Goal: Task Accomplishment & Management: Manage account settings

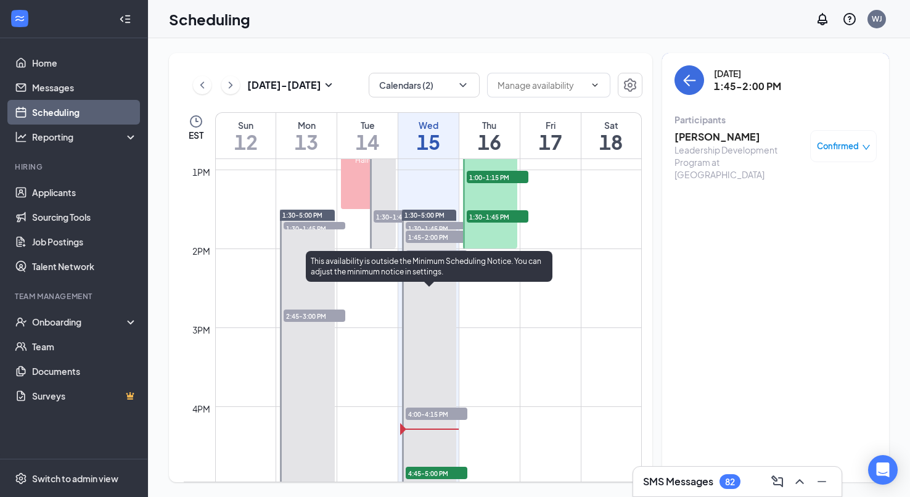
scroll to position [1078, 0]
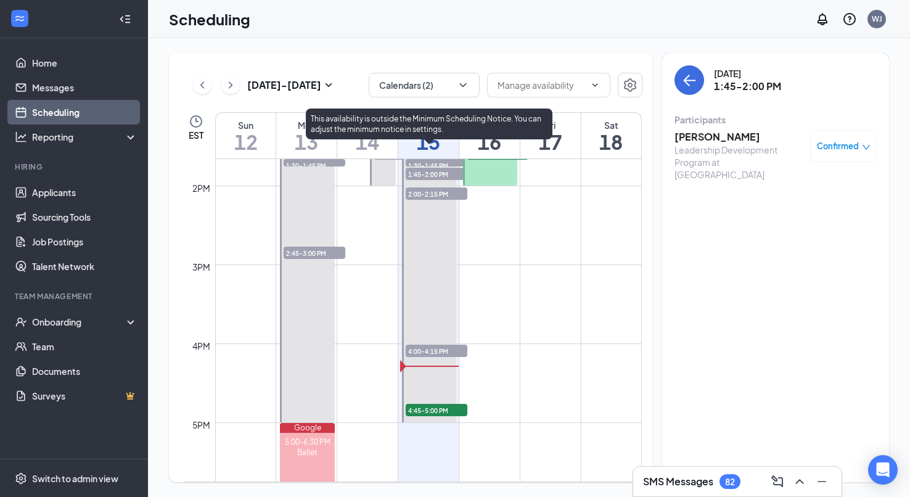
click at [432, 413] on span "4:45-5:00 PM" at bounding box center [437, 410] width 62 height 12
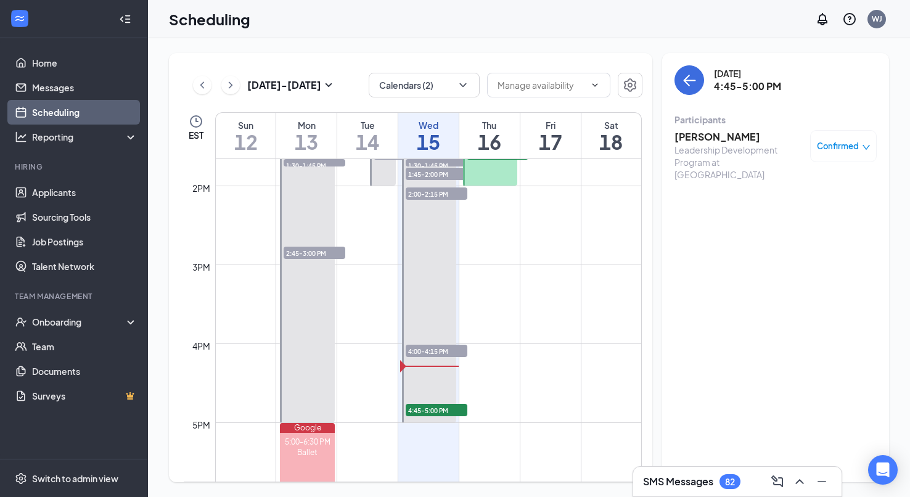
click at [711, 134] on h3 "[PERSON_NAME]" at bounding box center [739, 137] width 129 height 14
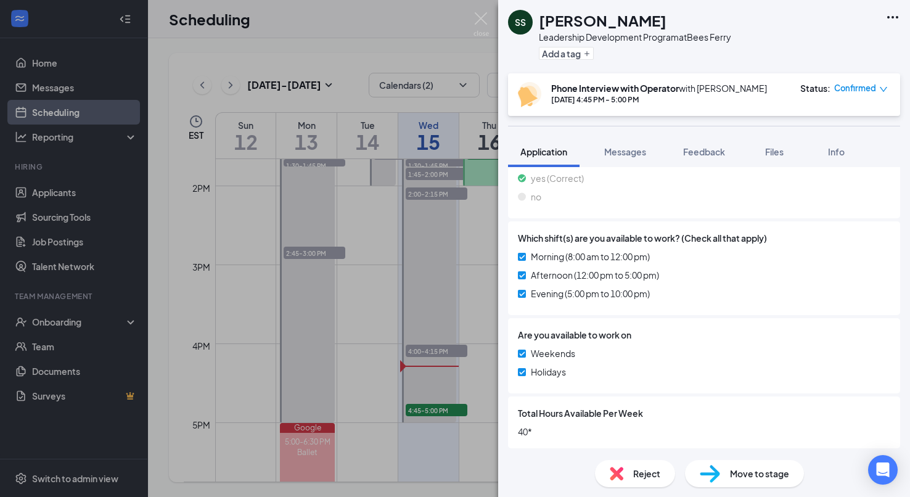
scroll to position [543, 0]
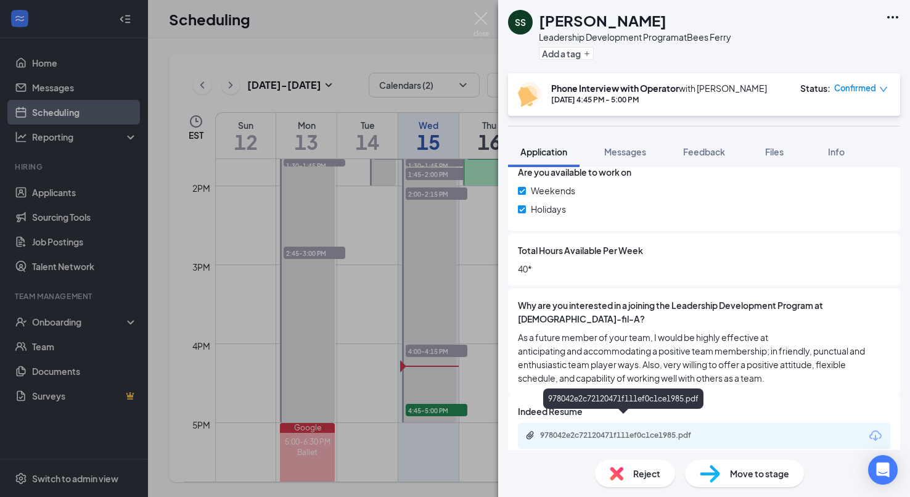
click at [576, 430] on div "978042e2c72120471f111ef0c1ce1985.pdf" at bounding box center [626, 435] width 173 height 10
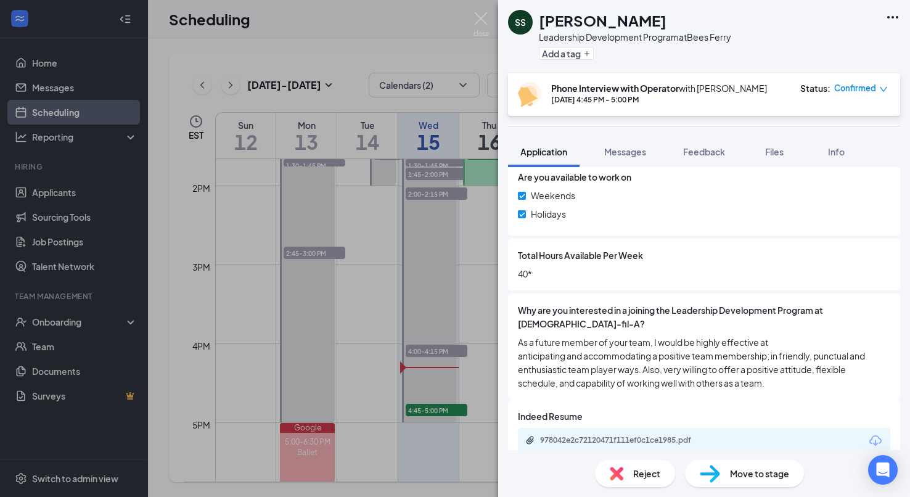
click at [475, 260] on div "SS [PERSON_NAME] Leadership Development Program at [GEOGRAPHIC_DATA] Add a tag …" at bounding box center [455, 248] width 910 height 497
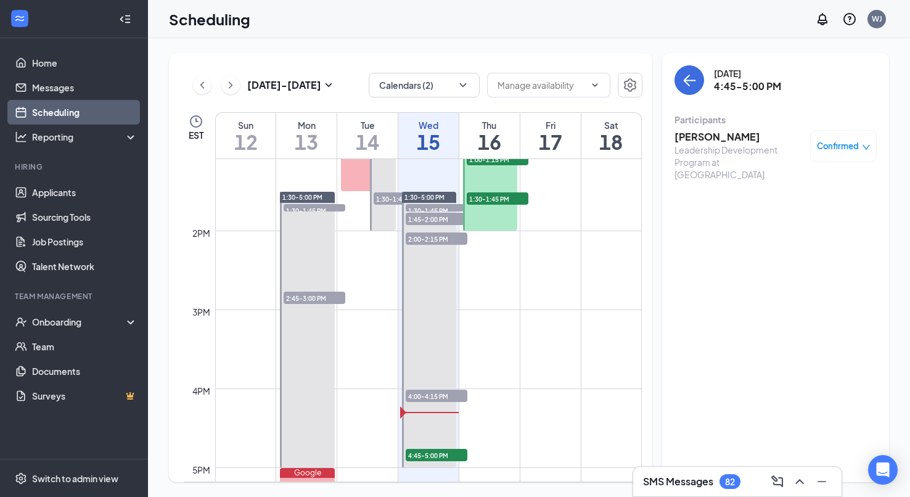
scroll to position [1025, 0]
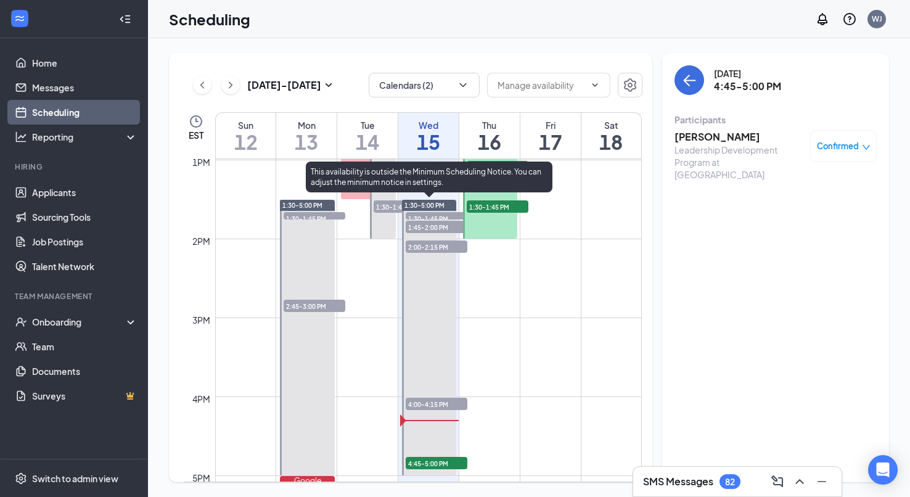
click at [443, 216] on span "1:30-1:45 PM" at bounding box center [437, 218] width 62 height 12
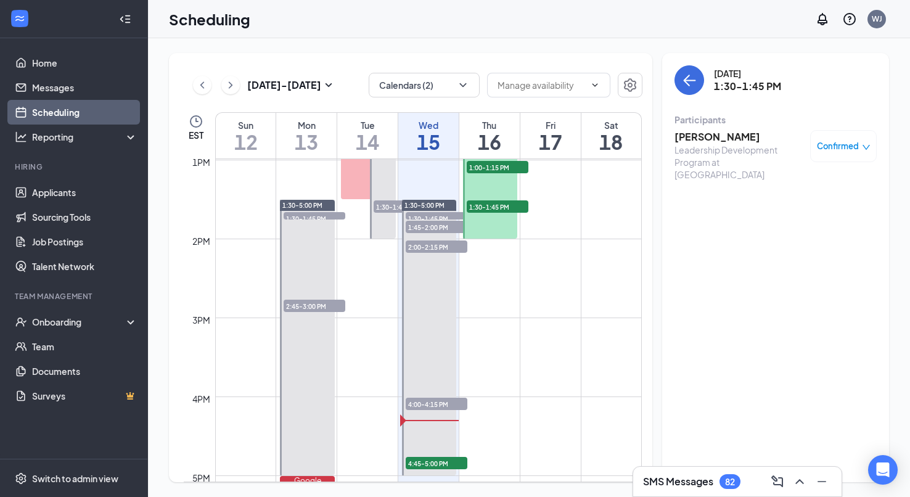
click at [715, 139] on h3 "[PERSON_NAME]" at bounding box center [739, 137] width 129 height 14
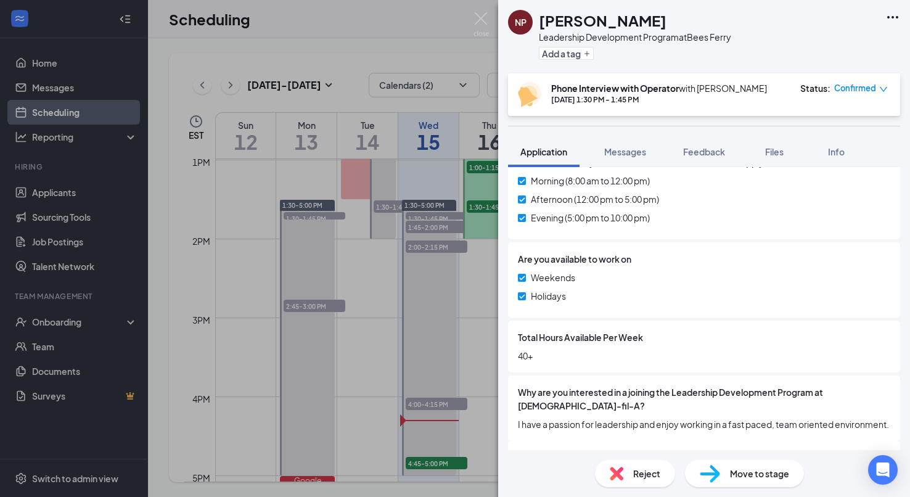
scroll to position [516, 0]
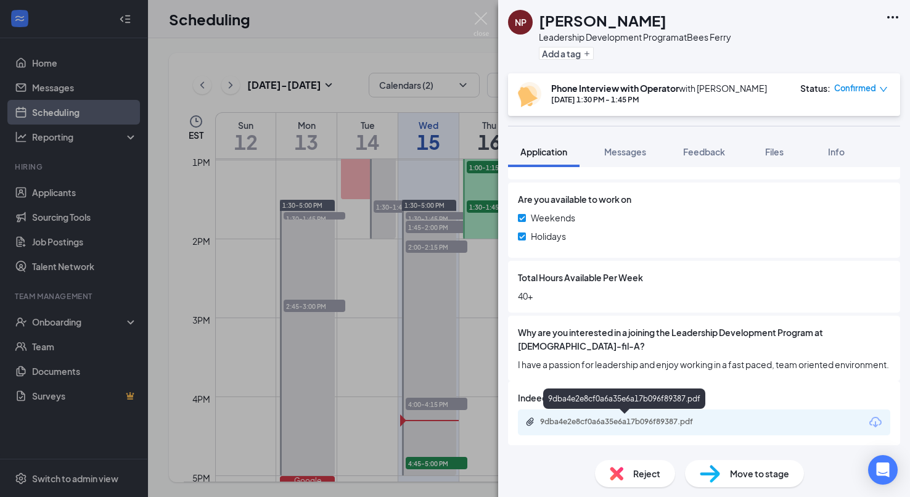
click at [565, 421] on div "9dba4e2e8cf0a6a35e6a17b096f89387.pdf" at bounding box center [626, 422] width 173 height 10
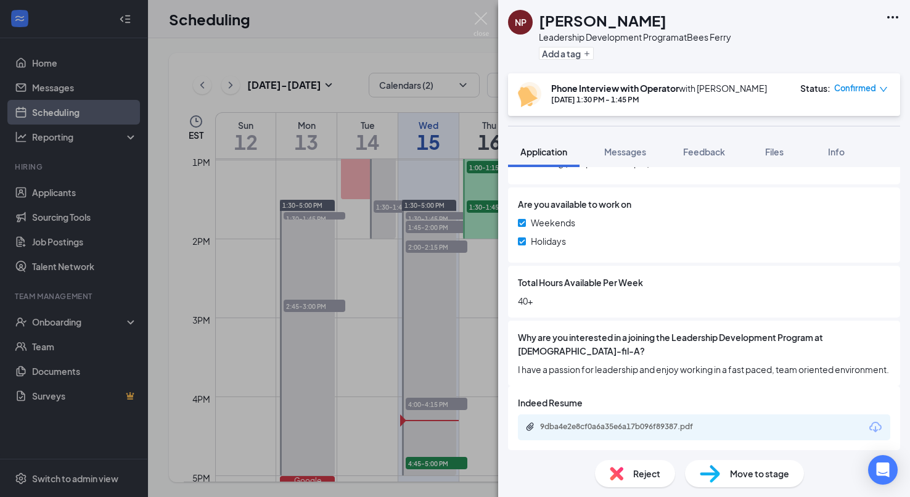
click at [477, 20] on img at bounding box center [481, 24] width 15 height 24
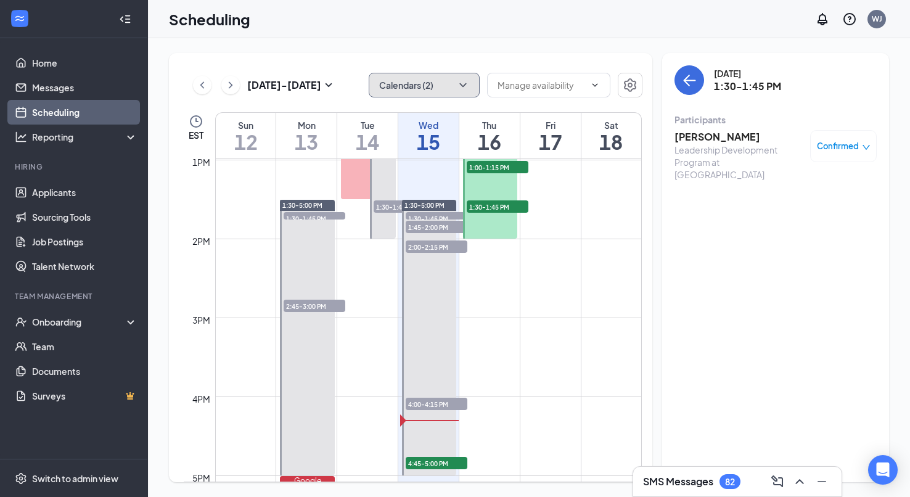
click at [462, 87] on icon "ChevronDown" at bounding box center [463, 85] width 12 height 12
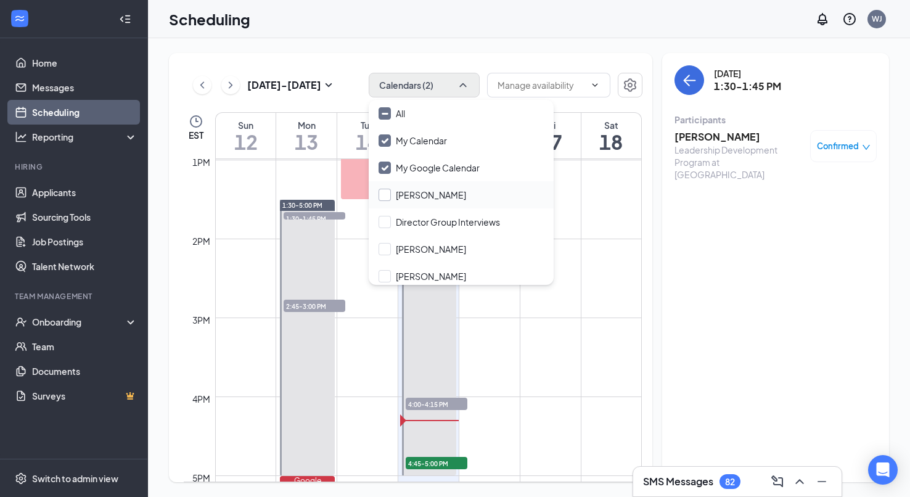
click at [414, 197] on input "[PERSON_NAME]" at bounding box center [423, 195] width 88 height 12
checkbox input "true"
click at [417, 219] on input "Director Group Interviews" at bounding box center [439, 222] width 121 height 12
checkbox input "true"
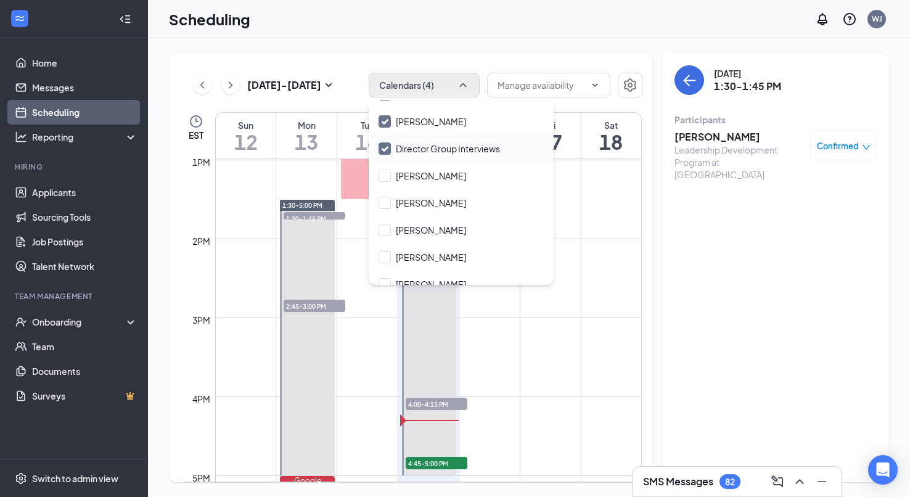
scroll to position [86, 0]
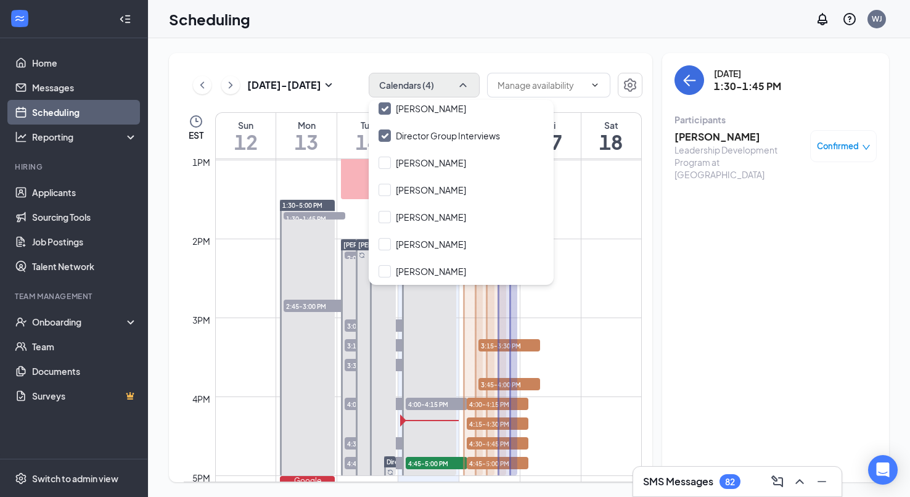
click at [583, 385] on td at bounding box center [428, 387] width 427 height 20
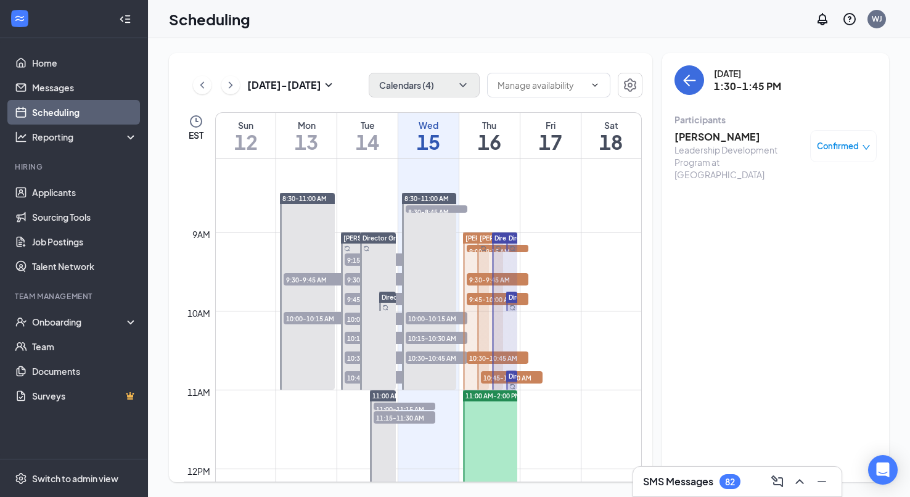
scroll to position [641, 0]
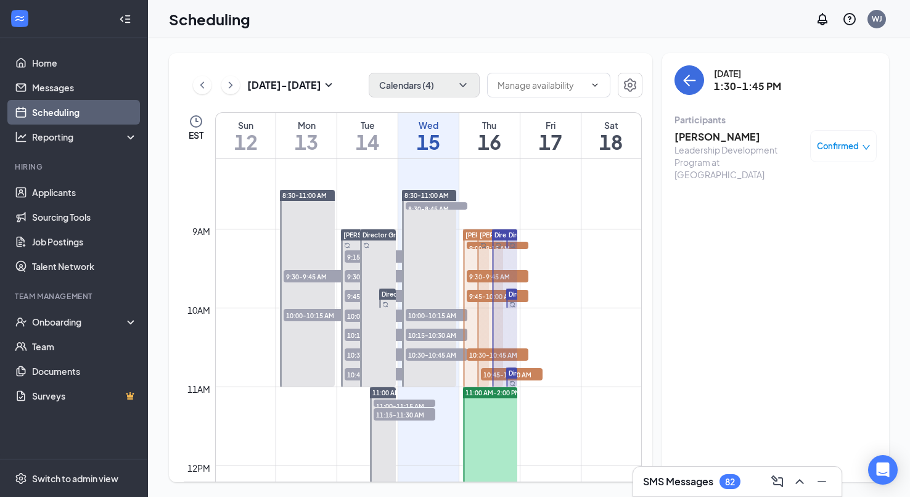
click at [469, 260] on div at bounding box center [476, 307] width 26 height 157
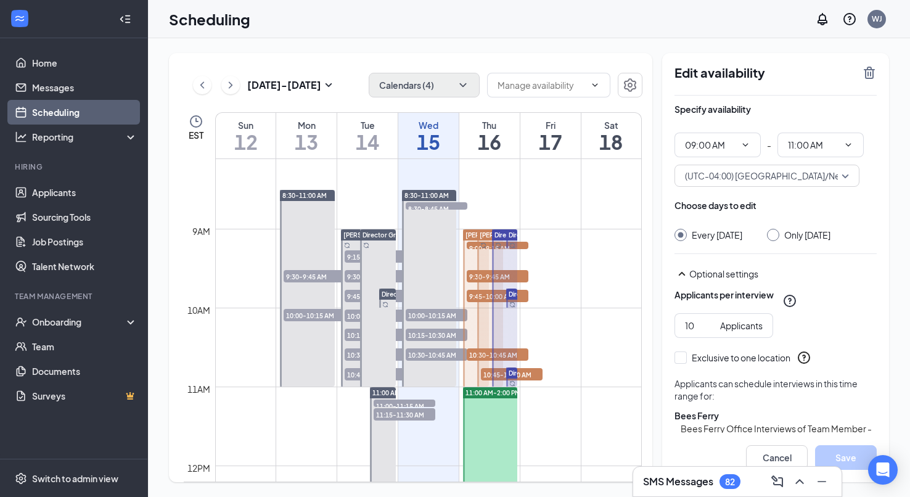
click at [475, 232] on div "[PERSON_NAME] 10:45-11:00 AM 3" at bounding box center [489, 308] width 29 height 158
click at [541, 204] on td at bounding box center [428, 199] width 427 height 20
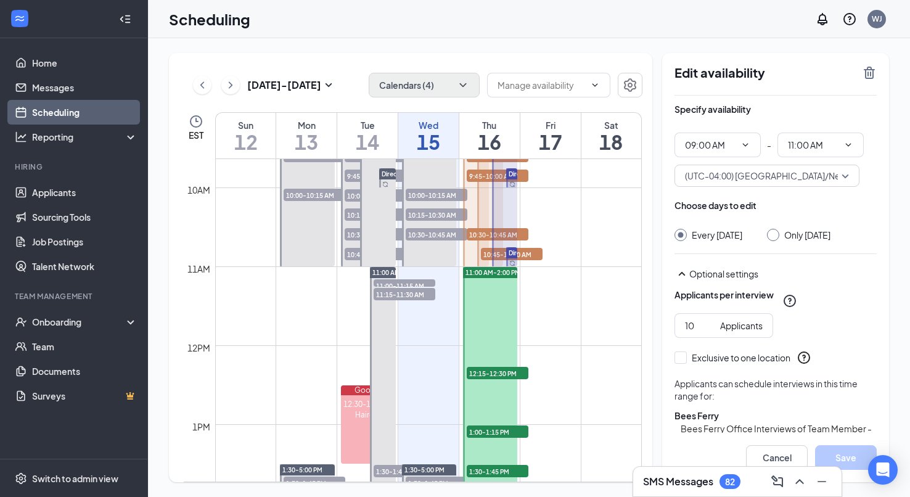
scroll to position [765, 0]
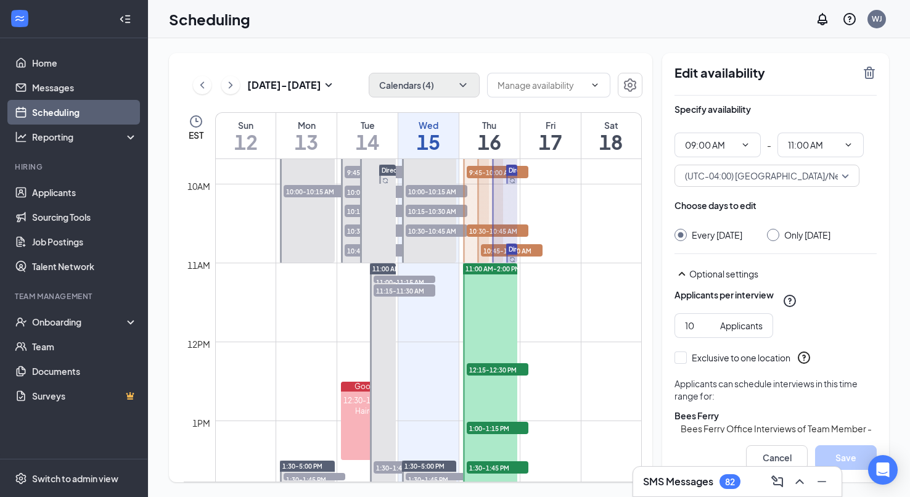
click at [518, 232] on span "10:30-10:45 AM" at bounding box center [498, 230] width 62 height 12
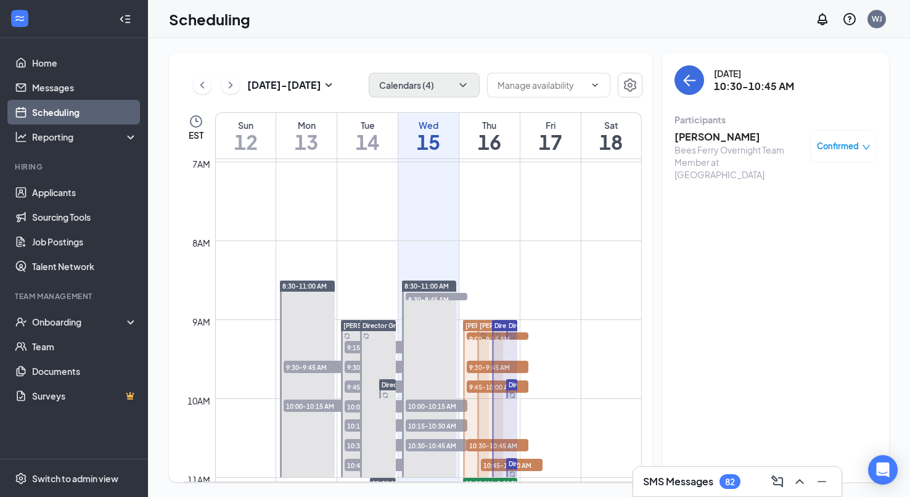
scroll to position [552, 0]
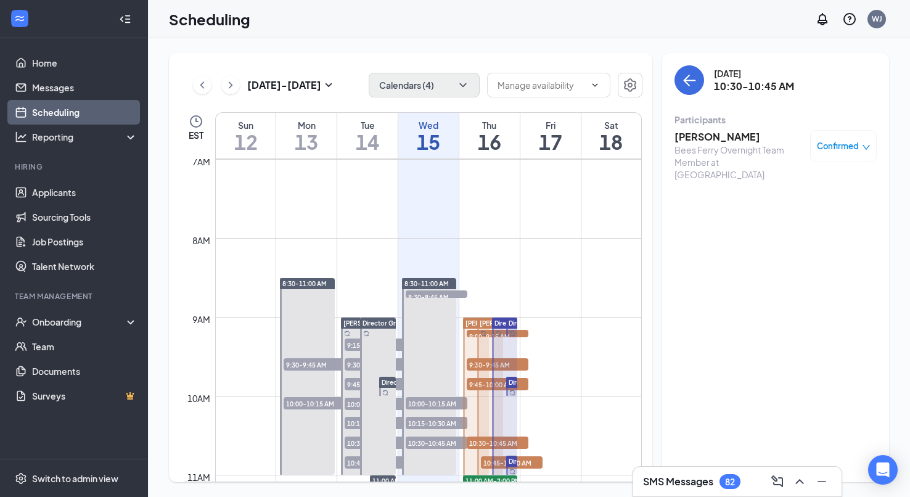
click at [474, 334] on span "9:00-9:15 AM" at bounding box center [498, 336] width 62 height 12
click at [518, 363] on span "9:30-9:45 AM" at bounding box center [498, 364] width 62 height 12
click at [525, 385] on span "9:45-10:00 AM" at bounding box center [498, 384] width 62 height 12
click at [514, 383] on span "Director Group Interviews" at bounding box center [548, 382] width 78 height 7
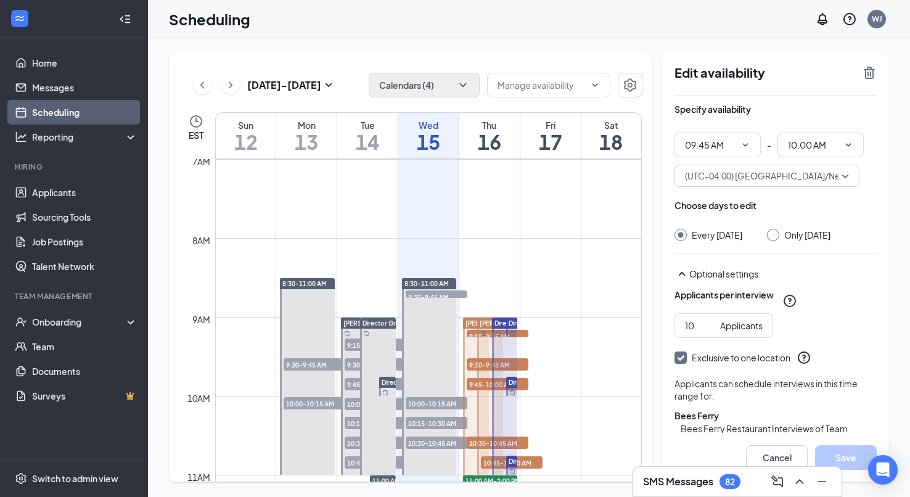
click at [557, 376] on td at bounding box center [428, 386] width 427 height 20
click at [499, 323] on span "Director Group Interviews" at bounding box center [533, 322] width 78 height 7
click at [514, 394] on icon "Sync" at bounding box center [512, 392] width 5 height 5
click at [514, 382] on span "Director Group Interviews" at bounding box center [548, 382] width 78 height 7
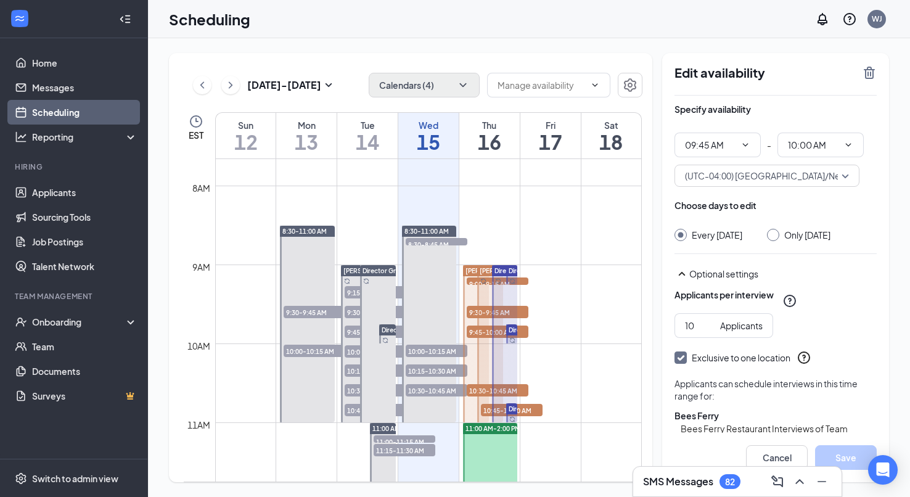
scroll to position [607, 0]
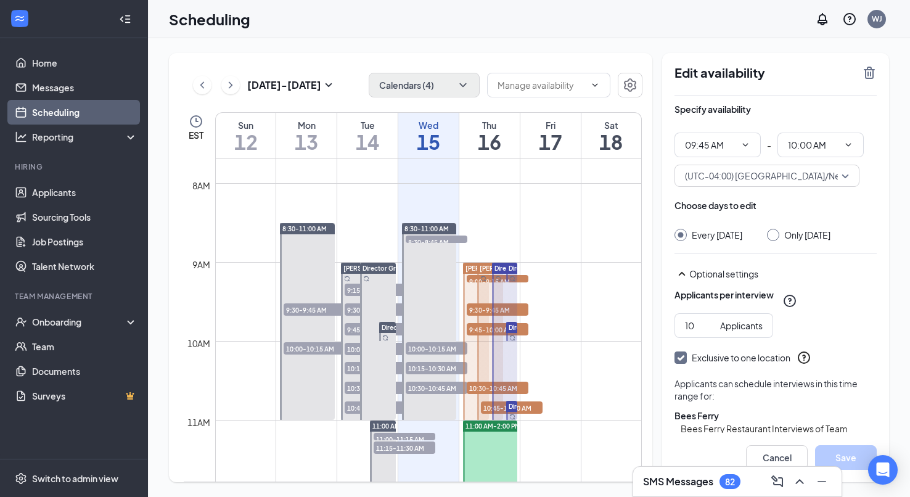
click at [475, 327] on div "[PERSON_NAME] 10:45-11:00 AM 3" at bounding box center [489, 341] width 29 height 158
click at [470, 268] on span "[PERSON_NAME]" at bounding box center [492, 268] width 52 height 7
click at [488, 269] on span "[PERSON_NAME]" at bounding box center [506, 268] width 52 height 7
click at [466, 270] on span "[PERSON_NAME]" at bounding box center [492, 268] width 52 height 7
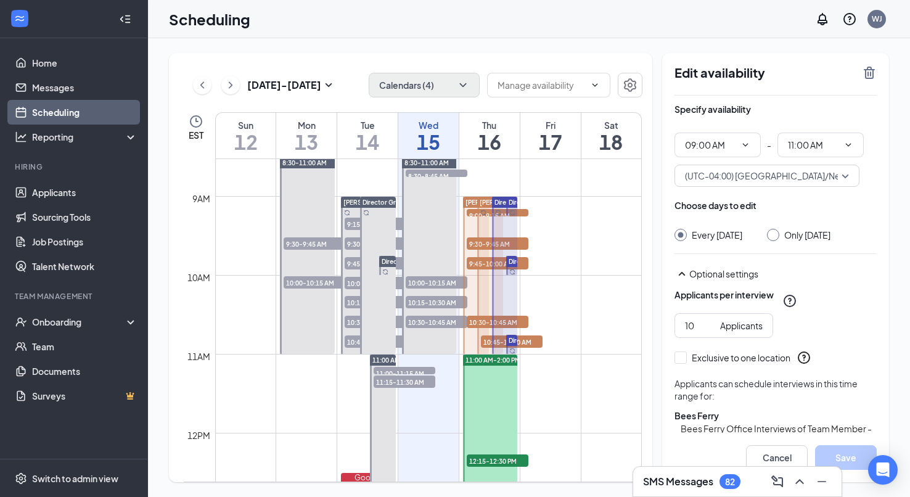
scroll to position [675, 0]
click at [474, 322] on span "10:30-10:45 AM" at bounding box center [498, 320] width 62 height 12
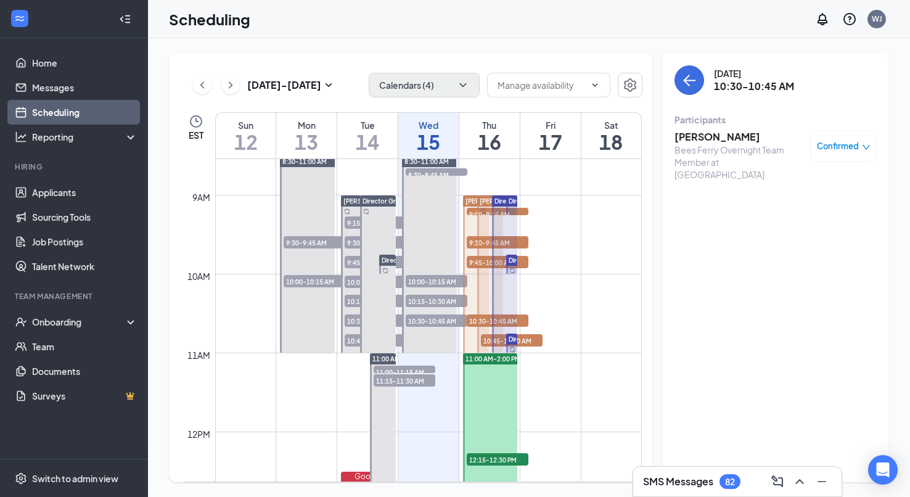
click at [487, 339] on span "10:45-11:00 AM" at bounding box center [512, 340] width 62 height 12
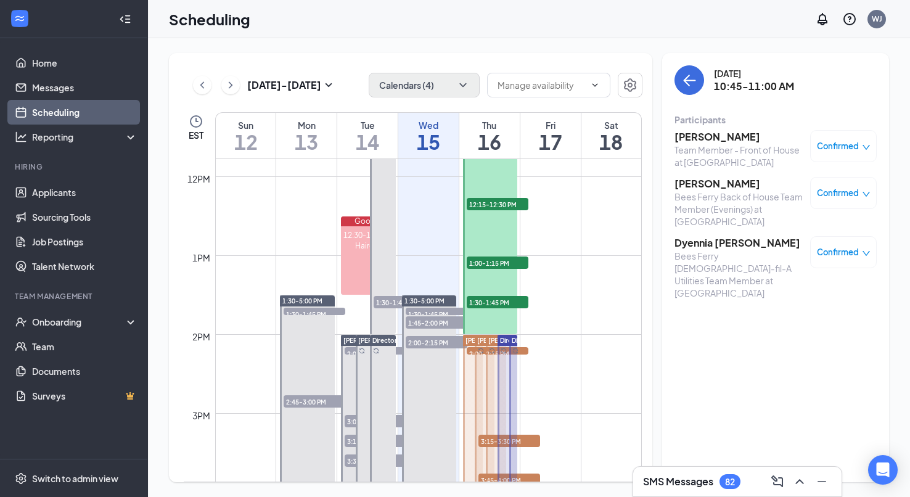
scroll to position [934, 0]
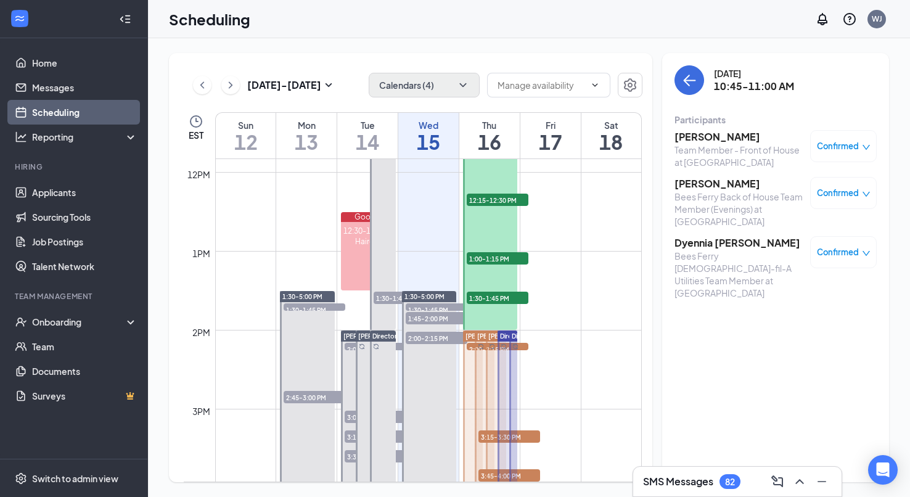
click at [470, 347] on span "2:00-2:15 PM" at bounding box center [498, 349] width 62 height 12
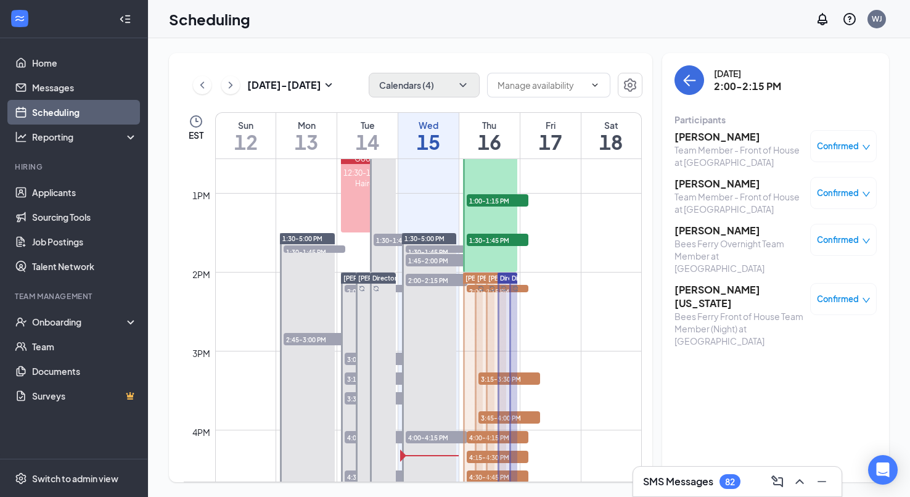
scroll to position [996, 0]
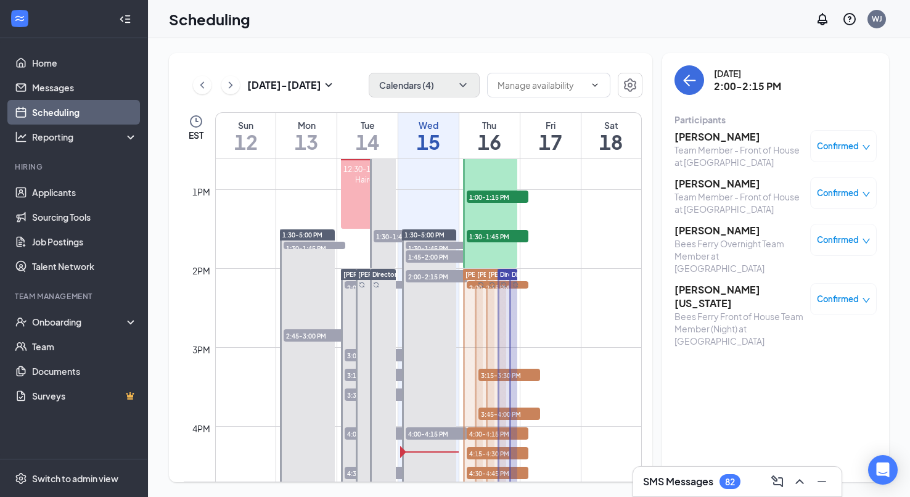
click at [532, 372] on span "3:15-3:30 PM" at bounding box center [509, 375] width 62 height 12
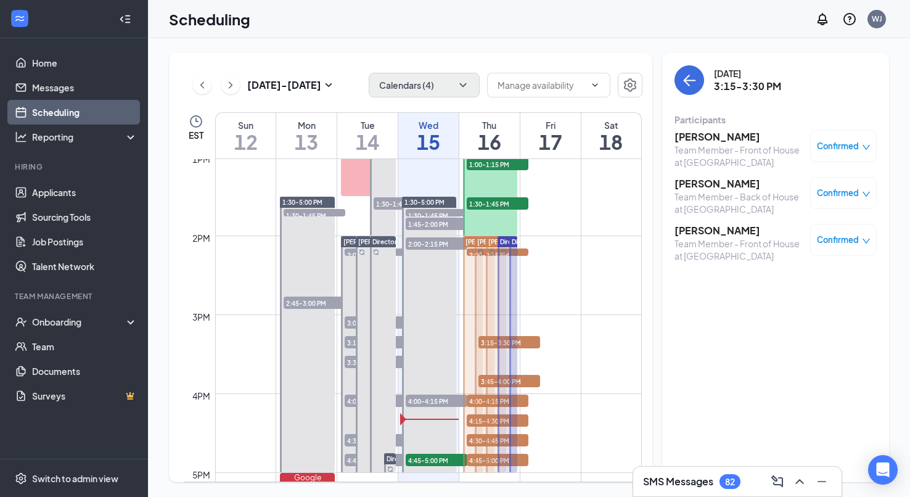
scroll to position [1029, 0]
click at [534, 381] on span "3:45-4:00 PM" at bounding box center [509, 380] width 62 height 12
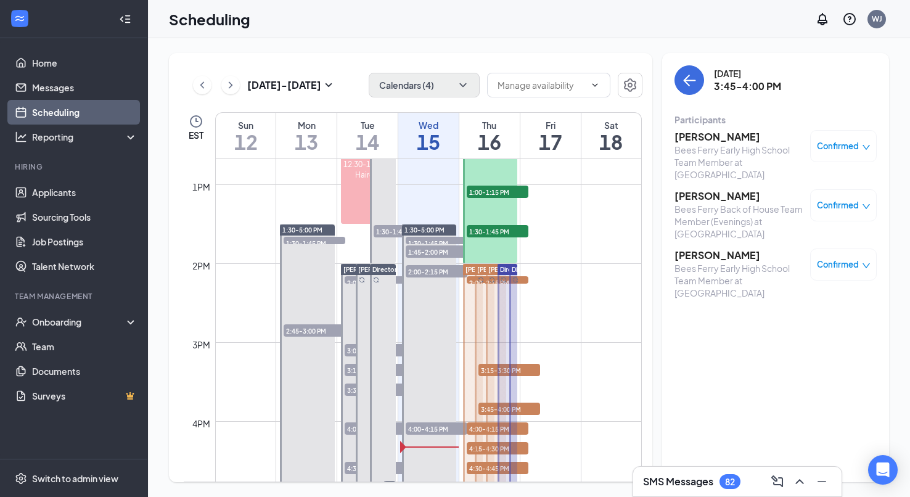
scroll to position [922, 0]
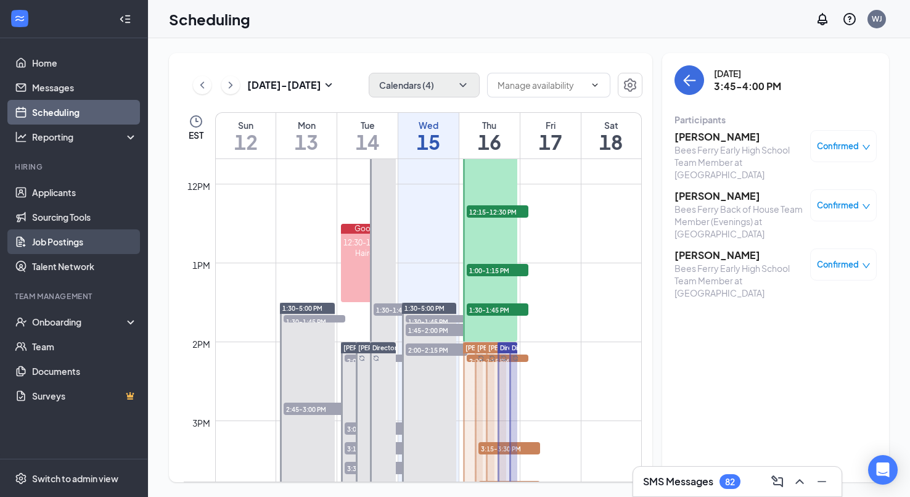
click at [60, 240] on link "Job Postings" at bounding box center [84, 241] width 105 height 25
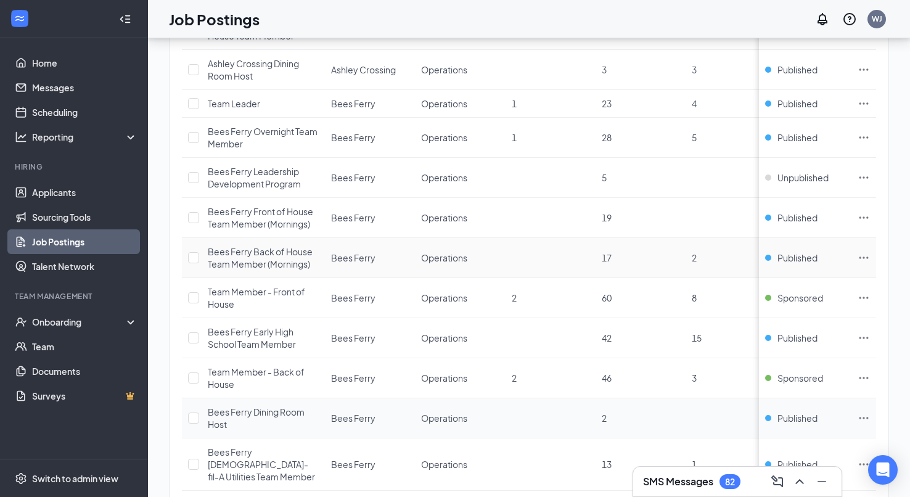
scroll to position [733, 0]
click at [192, 293] on input "checkbox" at bounding box center [193, 298] width 11 height 11
checkbox input "true"
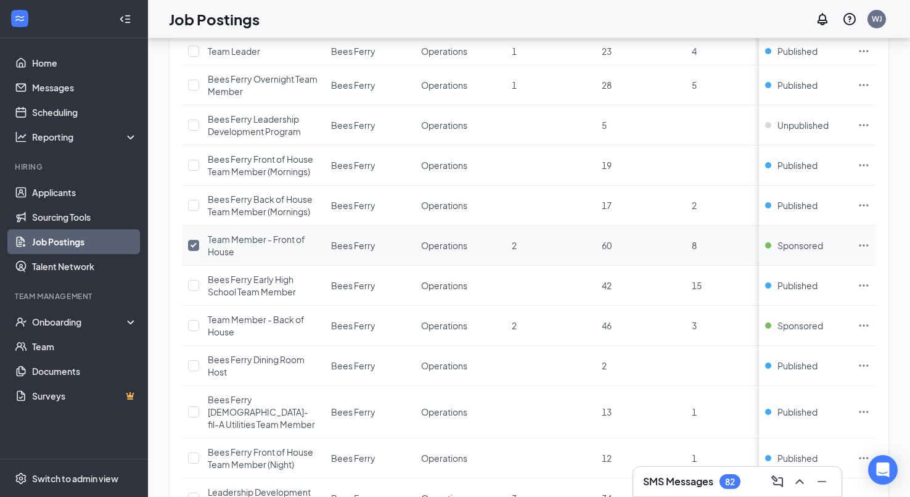
scroll to position [792, 0]
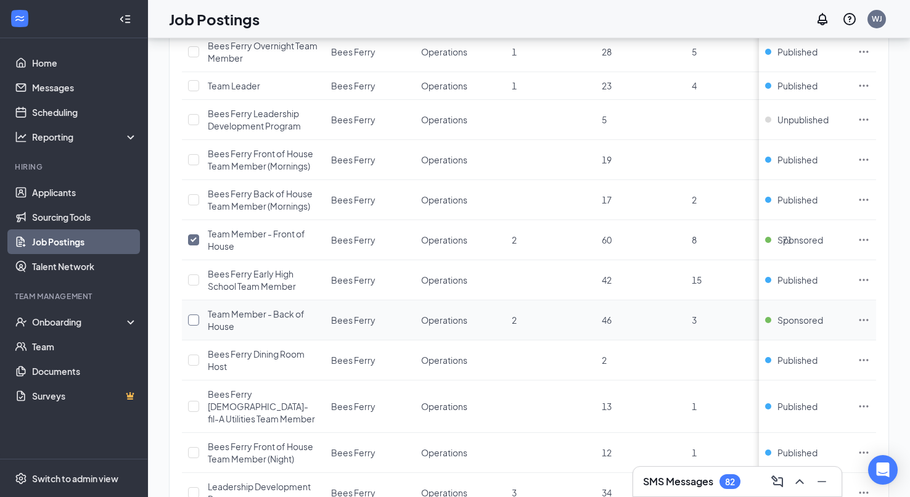
click at [191, 314] on input "checkbox" at bounding box center [193, 319] width 11 height 11
checkbox input "true"
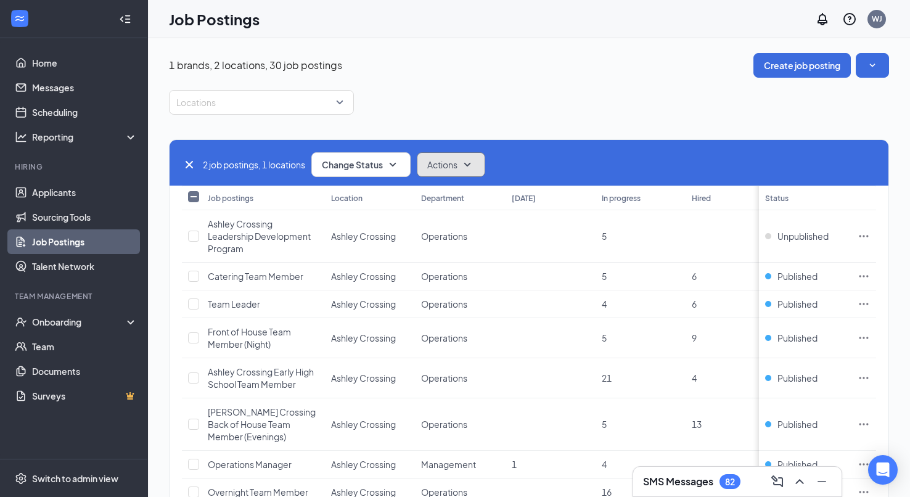
click at [473, 162] on icon "SmallChevronDown" at bounding box center [467, 164] width 15 height 15
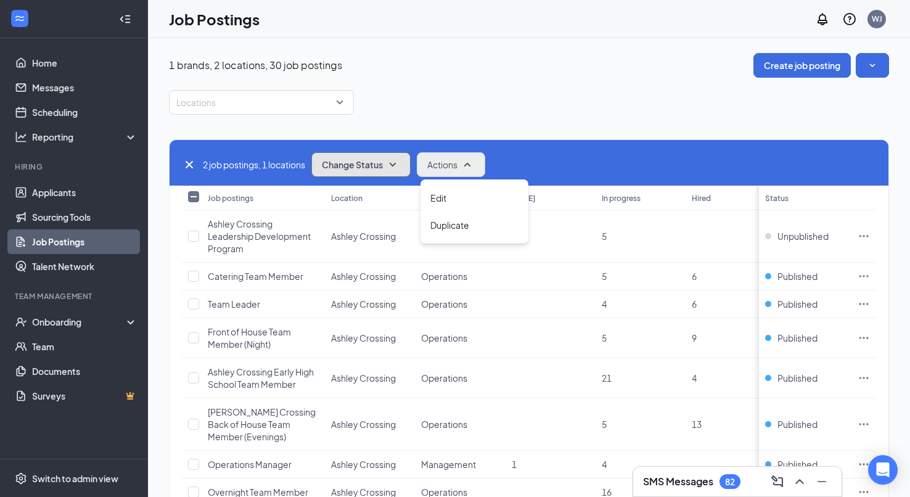
click at [405, 166] on button "Change Status" at bounding box center [360, 164] width 99 height 25
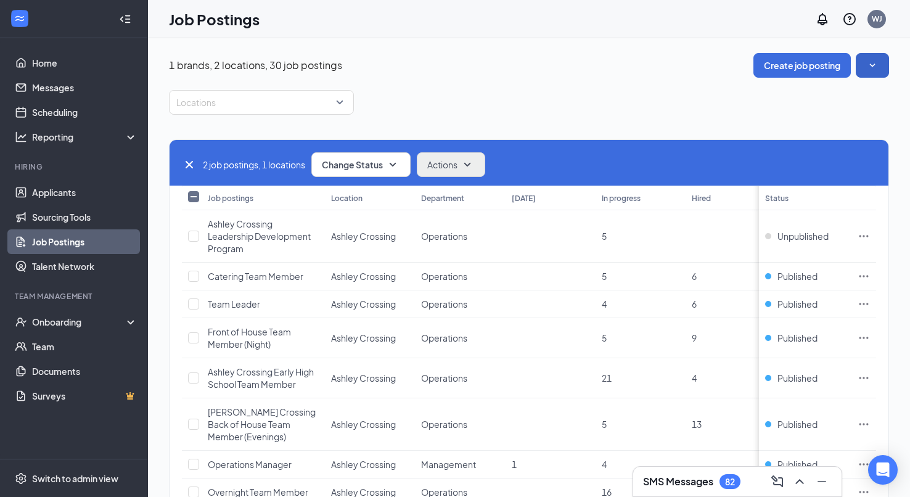
click at [871, 63] on icon "SmallChevronDown" at bounding box center [872, 65] width 12 height 12
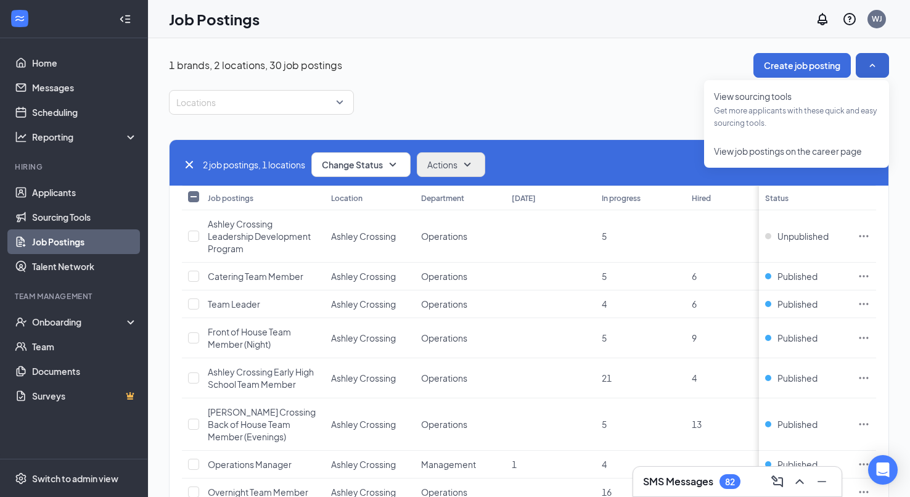
click at [589, 98] on div "Locations" at bounding box center [529, 102] width 720 height 25
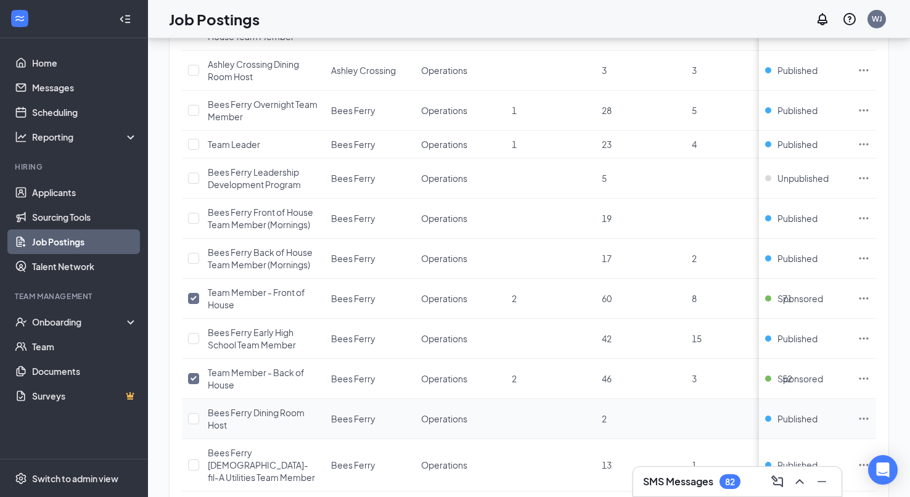
scroll to position [732, 0]
click at [680, 480] on h3 "SMS Messages" at bounding box center [678, 482] width 70 height 14
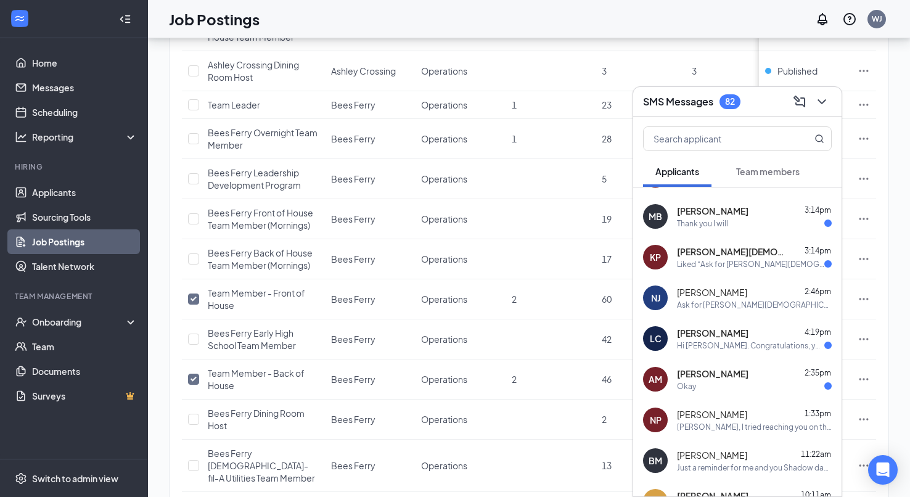
scroll to position [0, 0]
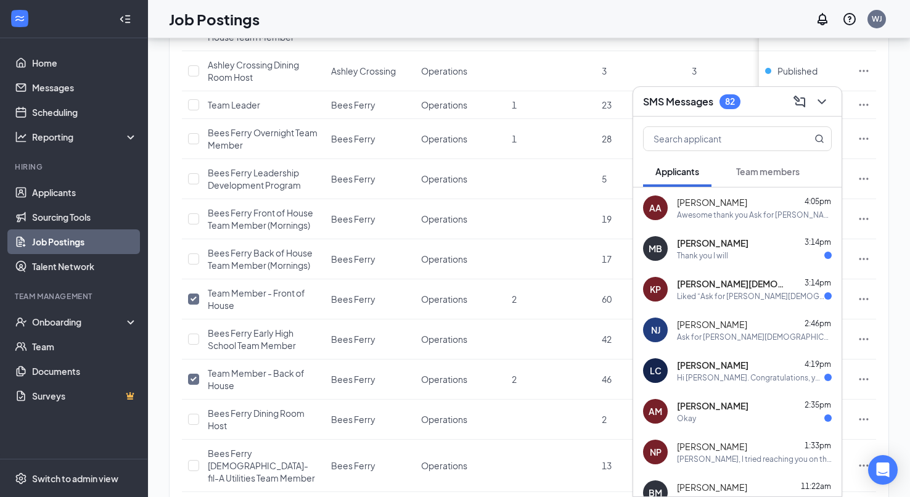
click at [744, 295] on div "Liked “Ask for [PERSON_NAME][DEMOGRAPHIC_DATA]-fil-A [PERSON_NAME] crossing 201…" at bounding box center [750, 296] width 147 height 10
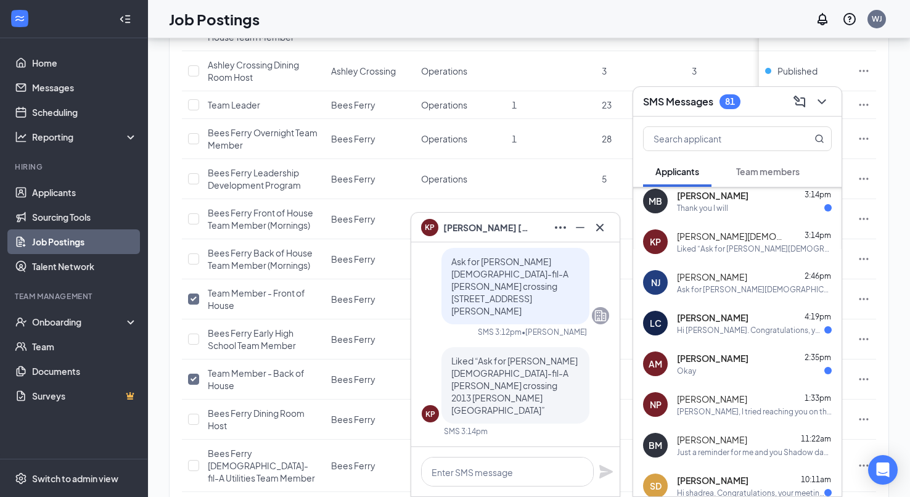
scroll to position [49, 0]
click at [737, 330] on div "Hi [PERSON_NAME]. Congratulations, your meeting with [DEMOGRAPHIC_DATA]-fil-A f…" at bounding box center [750, 329] width 147 height 10
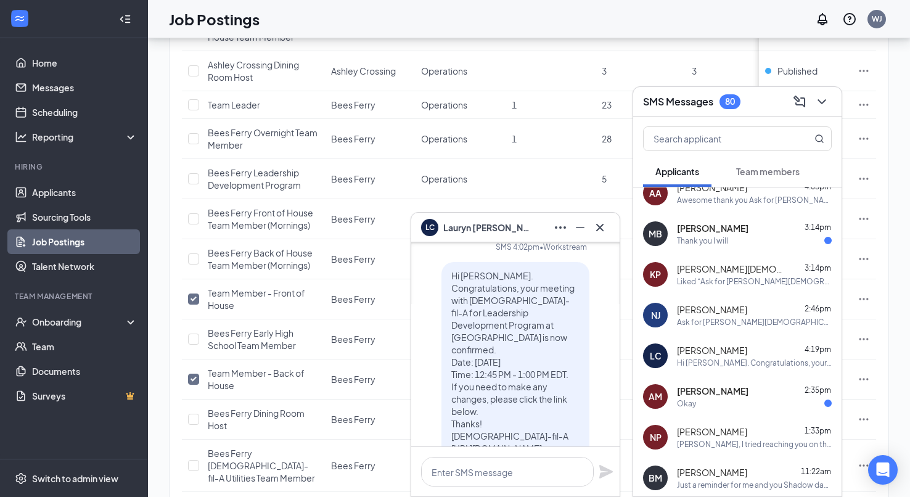
scroll to position [0, 0]
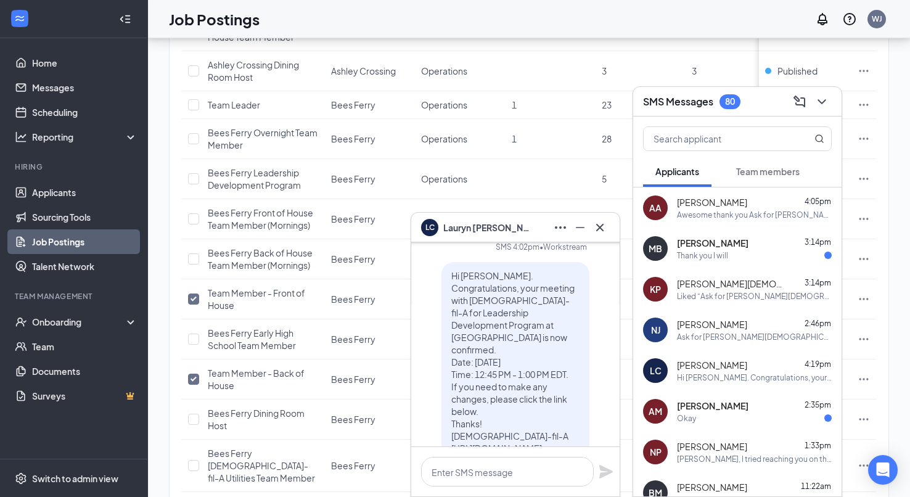
click at [737, 411] on div "[PERSON_NAME] 2:35pm Okay" at bounding box center [754, 412] width 155 height 24
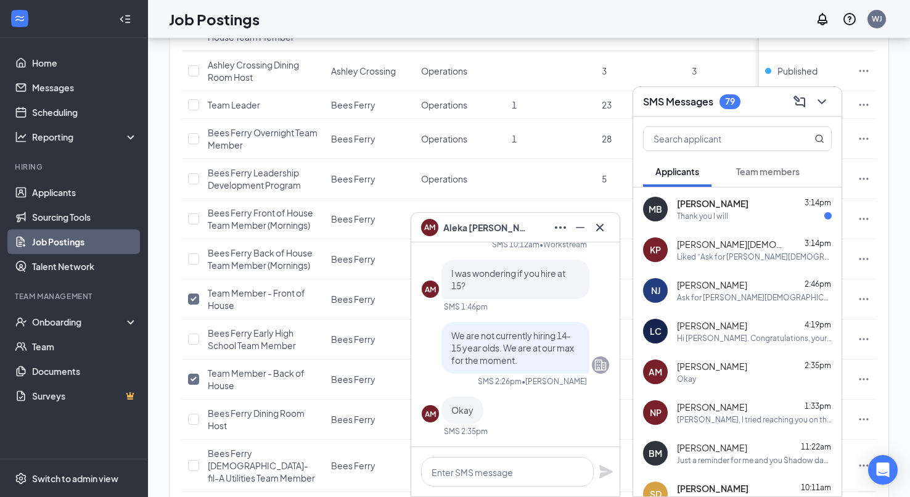
scroll to position [40, 0]
click at [716, 415] on div "[PERSON_NAME], I tried reaching you on the phone number listed on your applicat…" at bounding box center [754, 419] width 155 height 10
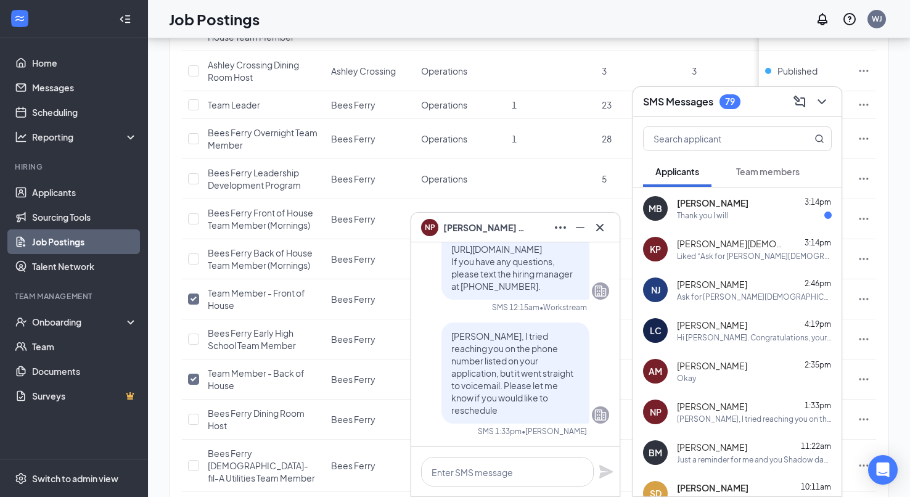
scroll to position [0, 0]
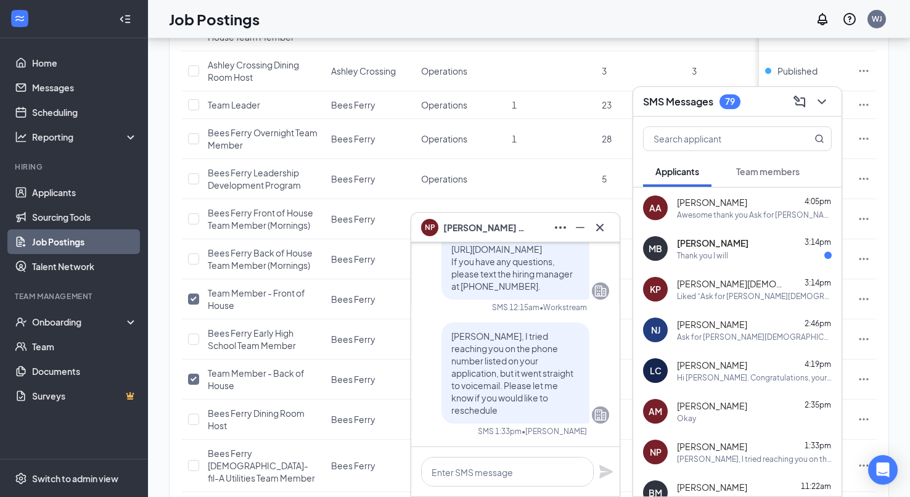
click at [162, 243] on div "1 brands, 2 locations, 30 job postings Create job posting Locations 2 job posti…" at bounding box center [529, 27] width 762 height 1443
click at [578, 231] on icon "Minimize" at bounding box center [580, 227] width 15 height 15
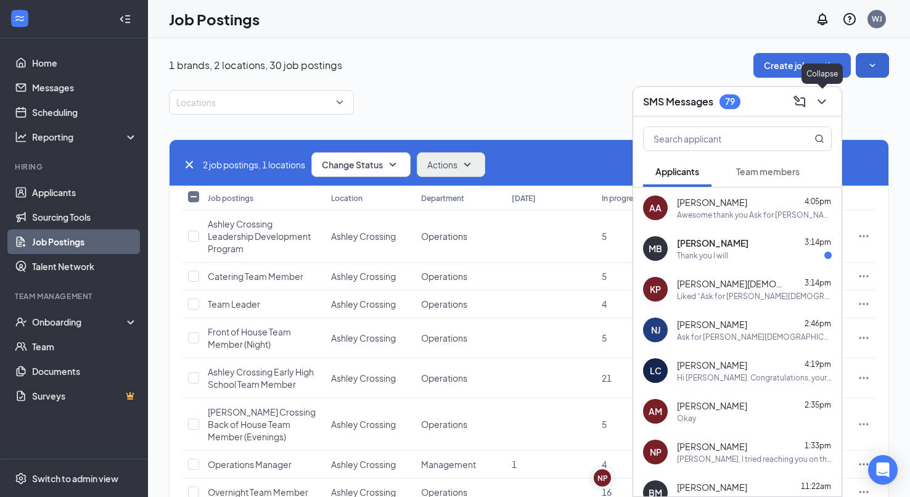
click at [824, 96] on icon "ChevronDown" at bounding box center [821, 101] width 15 height 15
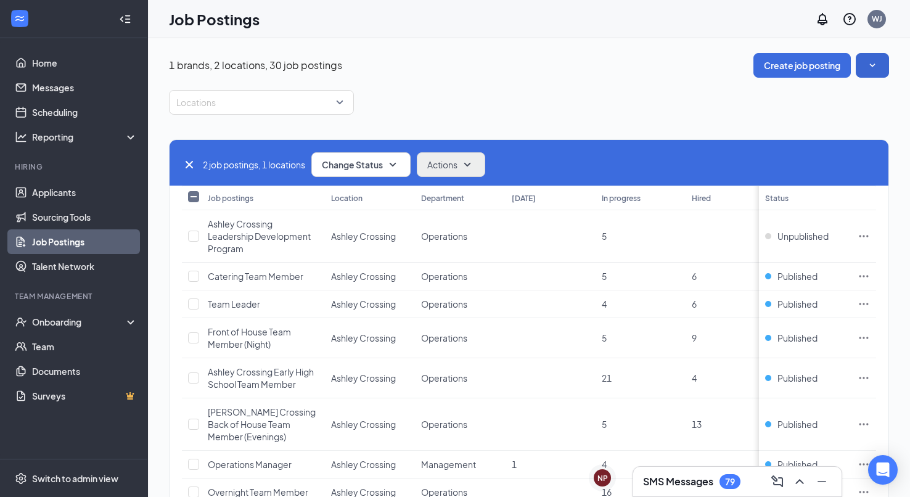
click at [494, 93] on div "Locations" at bounding box center [529, 102] width 720 height 25
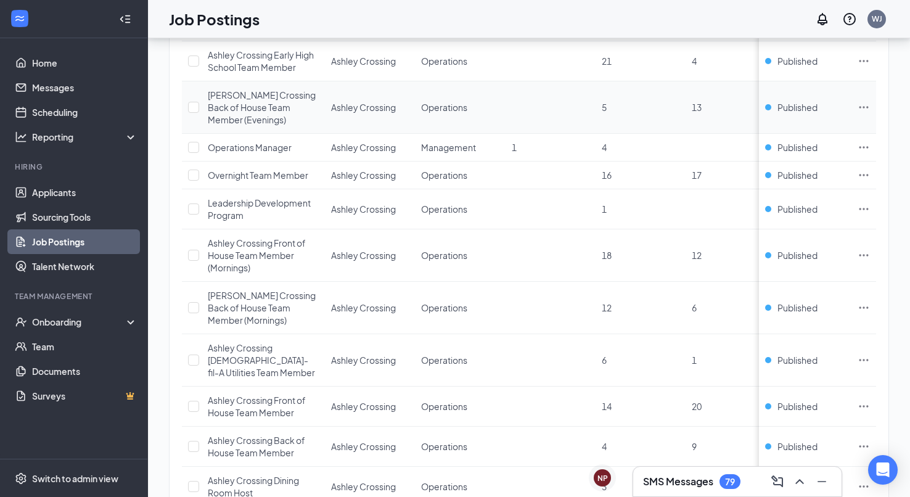
scroll to position [959, 0]
